Goal: Task Accomplishment & Management: Complete application form

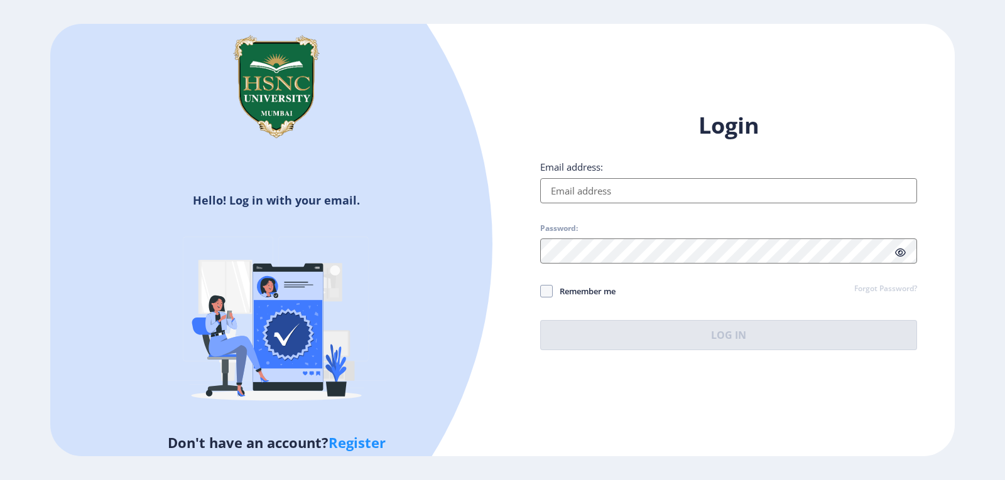
type input "[EMAIL_ADDRESS][DOMAIN_NAME]"
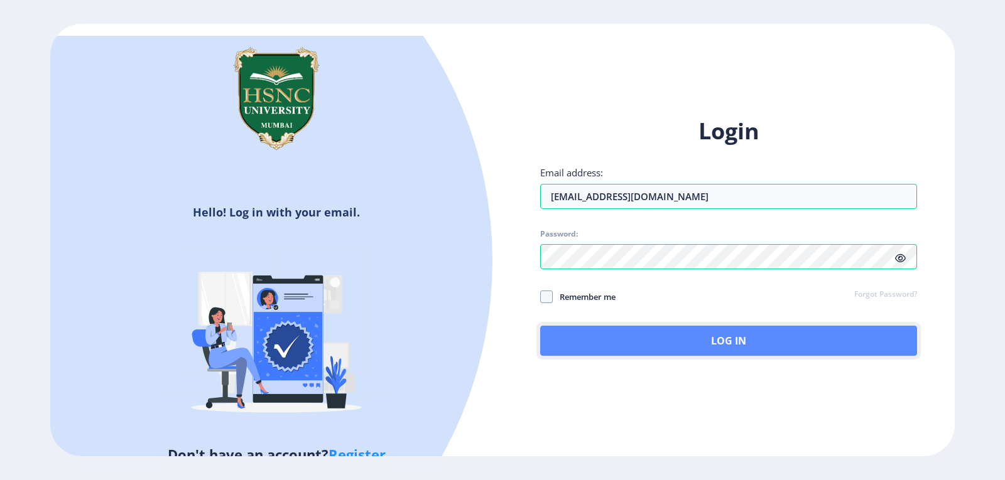
click at [678, 338] on button "Log In" at bounding box center [728, 341] width 377 height 30
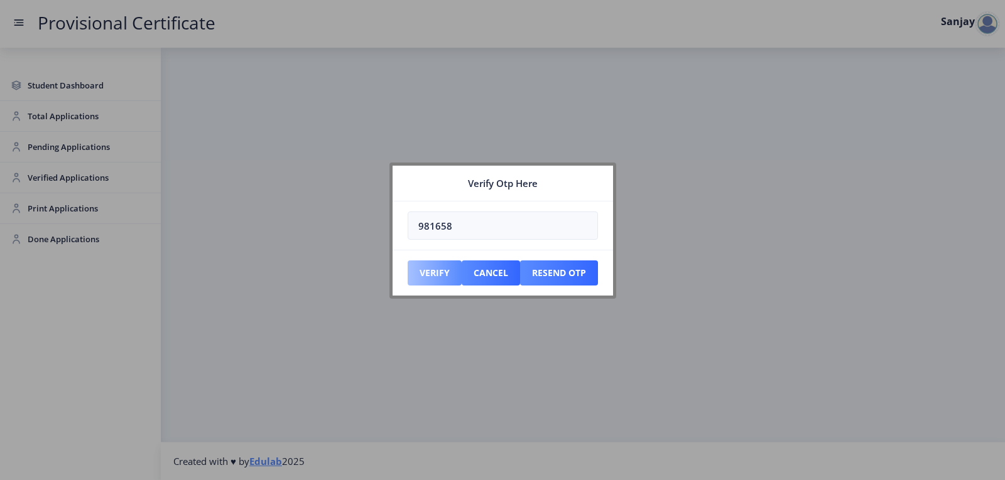
type input "981658"
click at [433, 274] on button "Verify" at bounding box center [435, 273] width 54 height 25
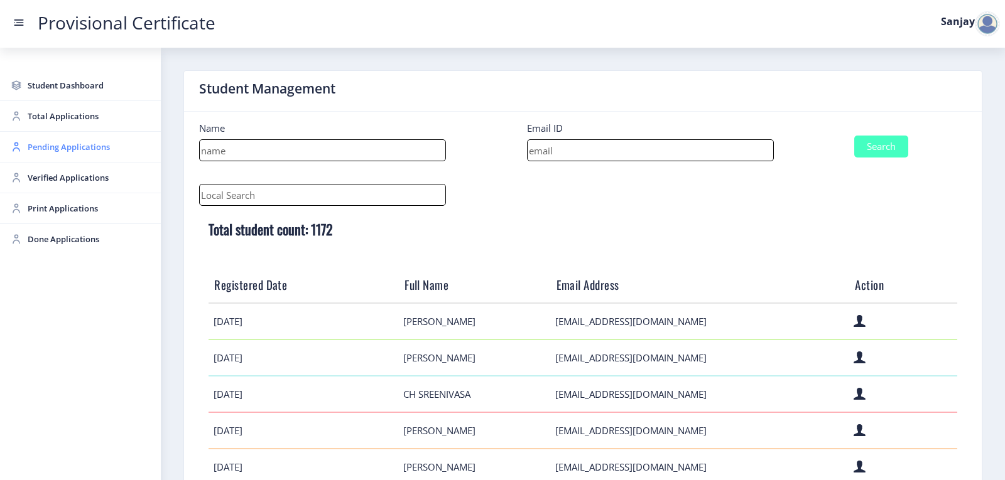
click at [55, 151] on span "Pending Applications" at bounding box center [89, 146] width 123 height 15
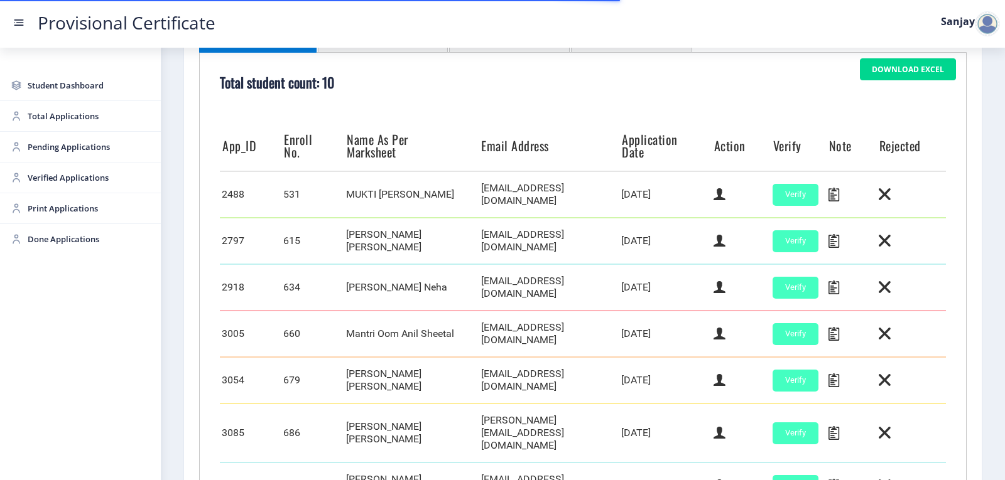
scroll to position [440, 0]
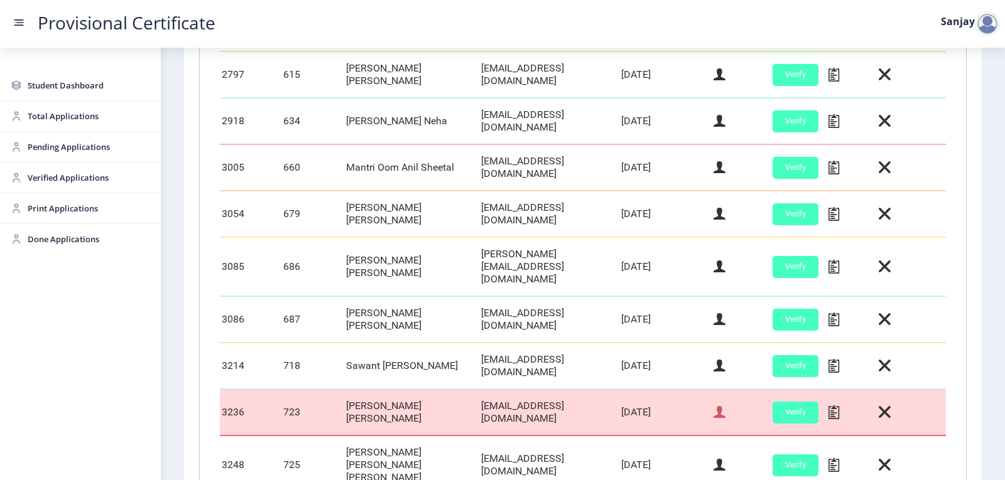
click at [722, 404] on icon at bounding box center [719, 412] width 12 height 16
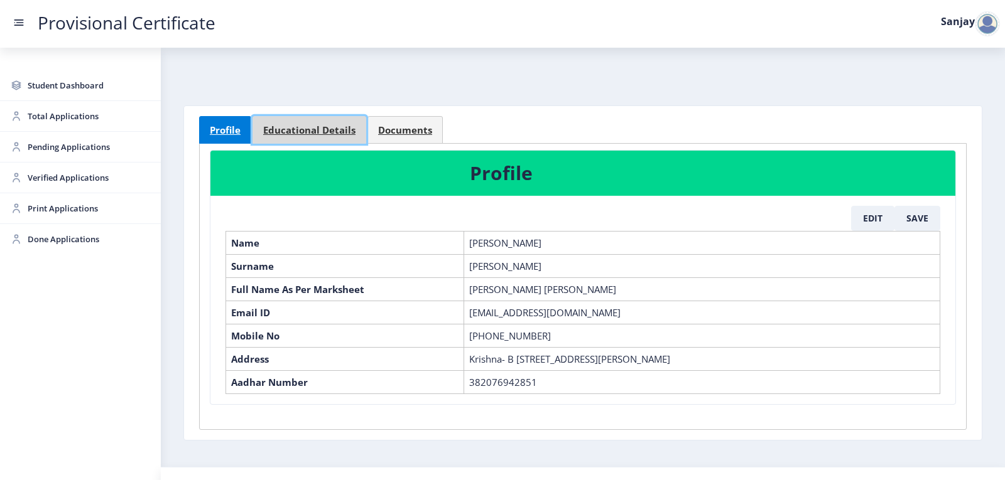
click at [324, 127] on span "Educational Details" at bounding box center [309, 130] width 92 height 9
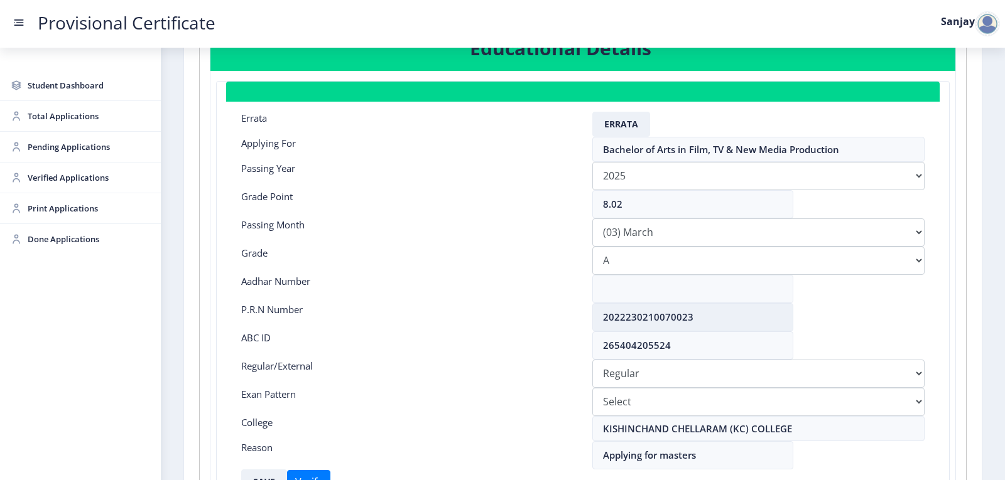
scroll to position [126, 0]
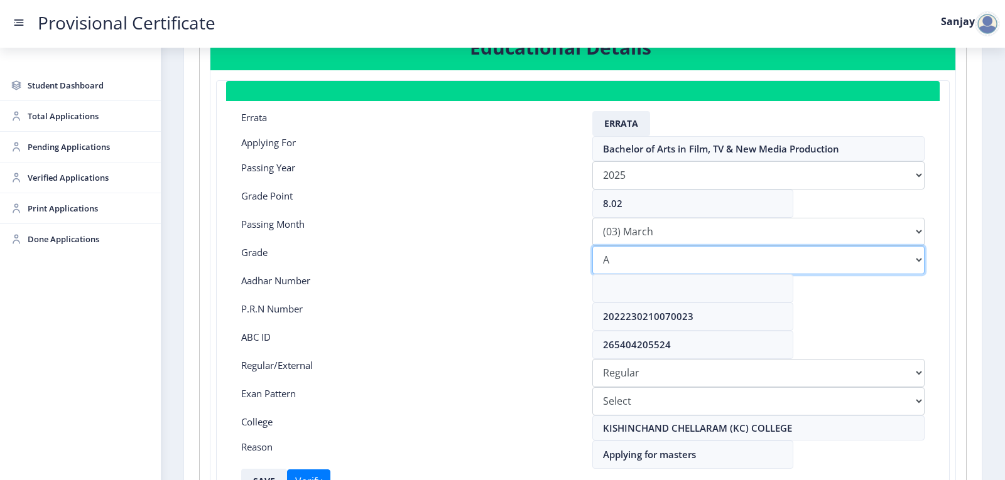
click at [683, 268] on select "Select Grade O A+ A B+ B C D F(Fail)" at bounding box center [758, 260] width 332 height 28
click at [986, 27] on div at bounding box center [987, 23] width 25 height 25
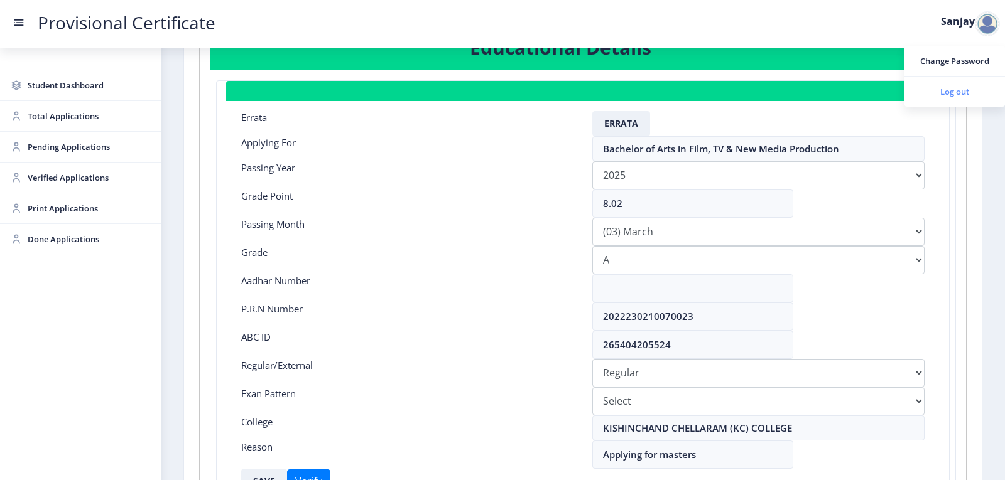
click at [962, 92] on span "Log out" at bounding box center [954, 91] width 80 height 15
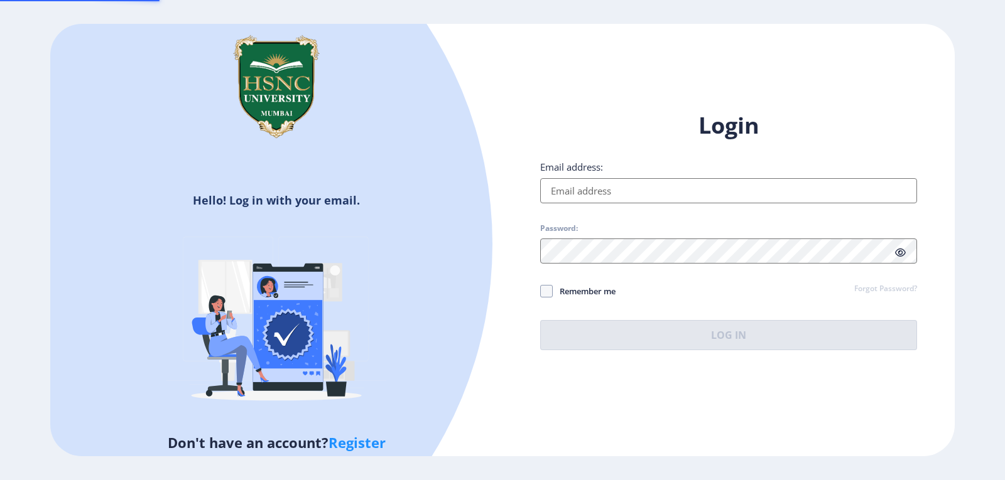
type input "[EMAIL_ADDRESS][DOMAIN_NAME]"
